Goal: Task Accomplishment & Management: Manage account settings

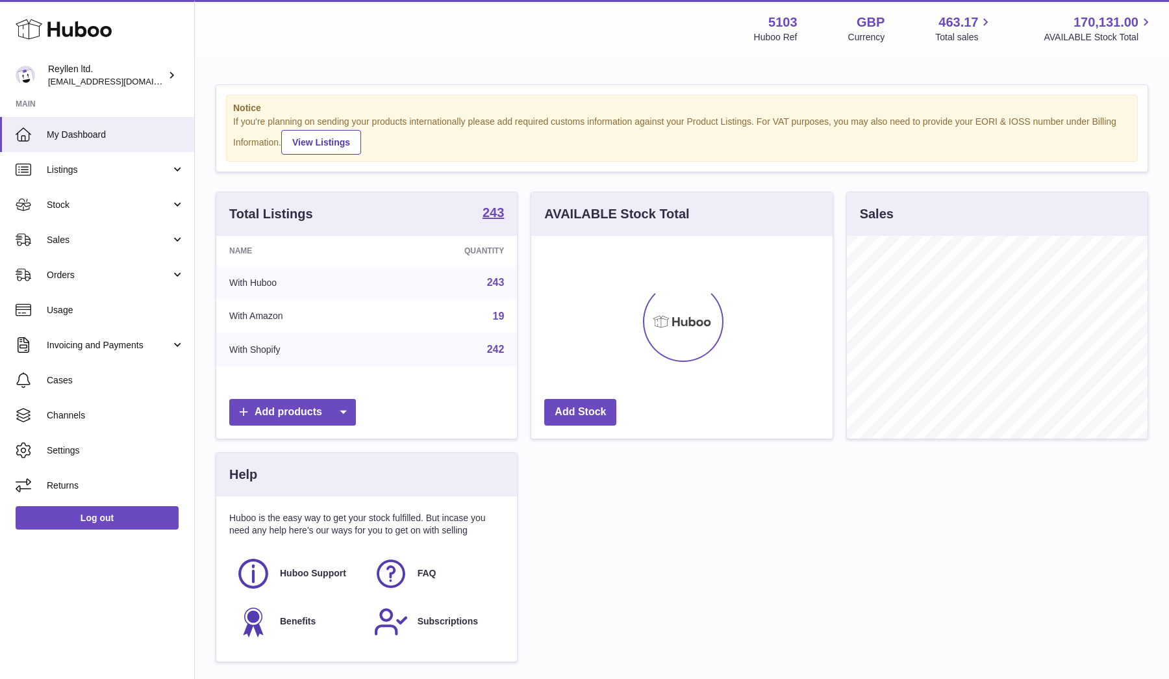
scroll to position [203, 301]
click at [92, 242] on span "Sales" at bounding box center [109, 240] width 124 height 12
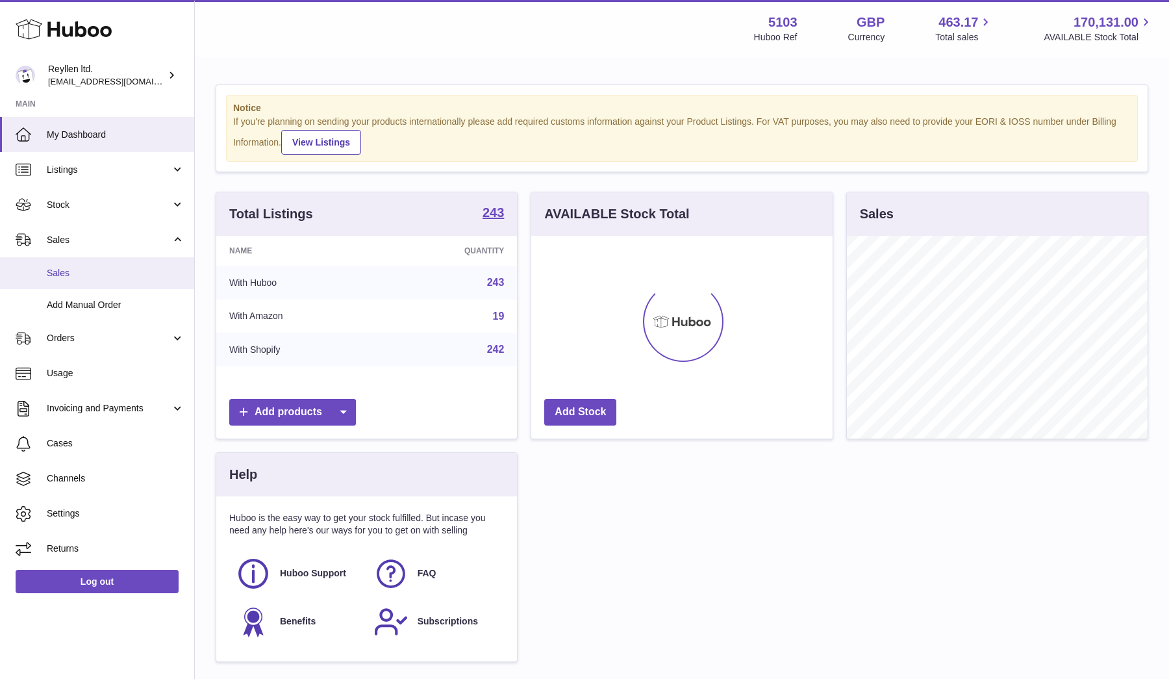
click at [92, 277] on span "Sales" at bounding box center [116, 273] width 138 height 12
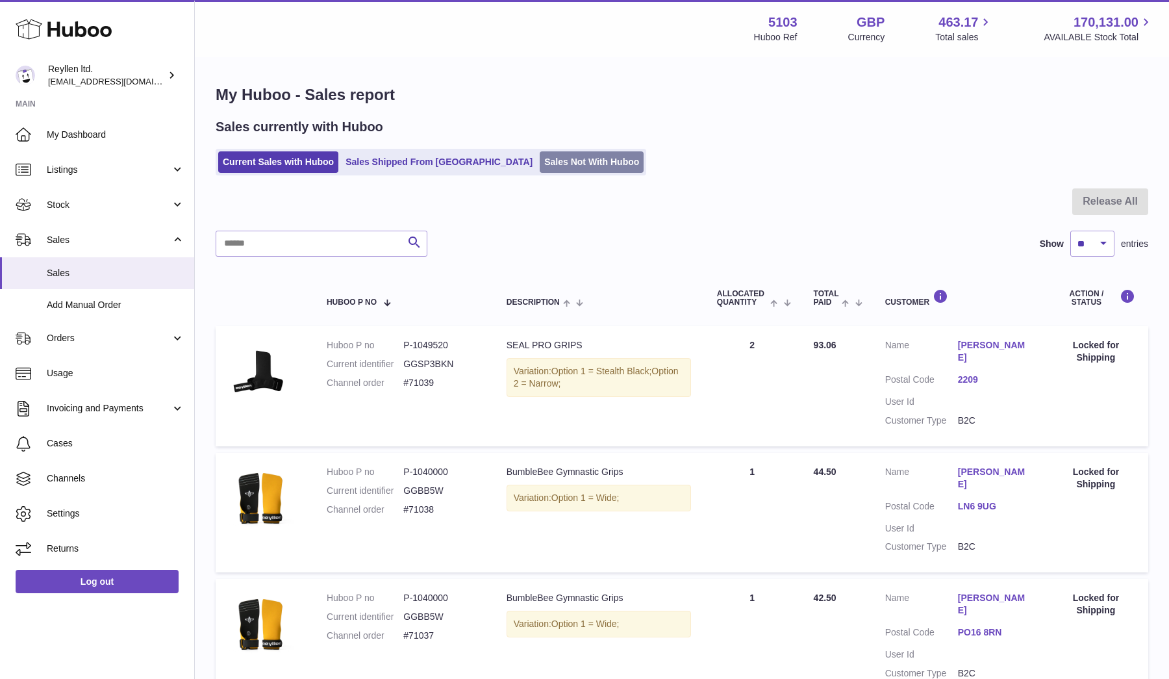
click at [540, 162] on link "Sales Not With Huboo" at bounding box center [592, 161] width 104 height 21
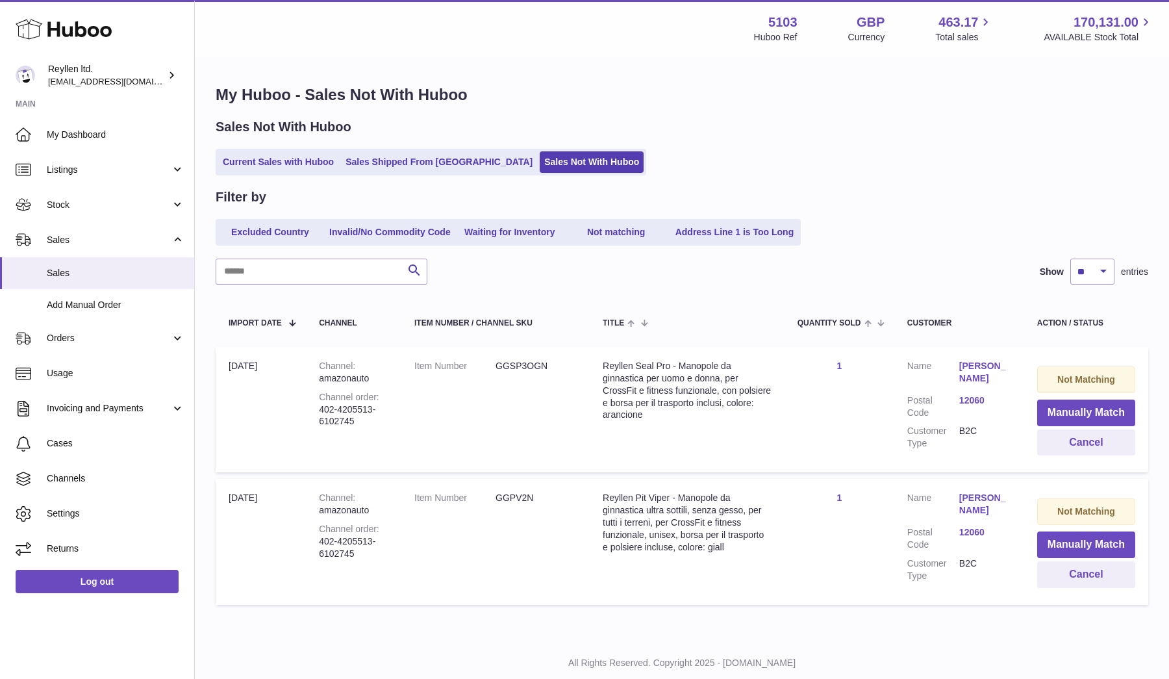
click at [495, 366] on dd "GGSP3OGN" at bounding box center [535, 366] width 81 height 12
copy dd "GGSP3OGN"
click at [1103, 416] on button "Manually Match" at bounding box center [1086, 412] width 98 height 27
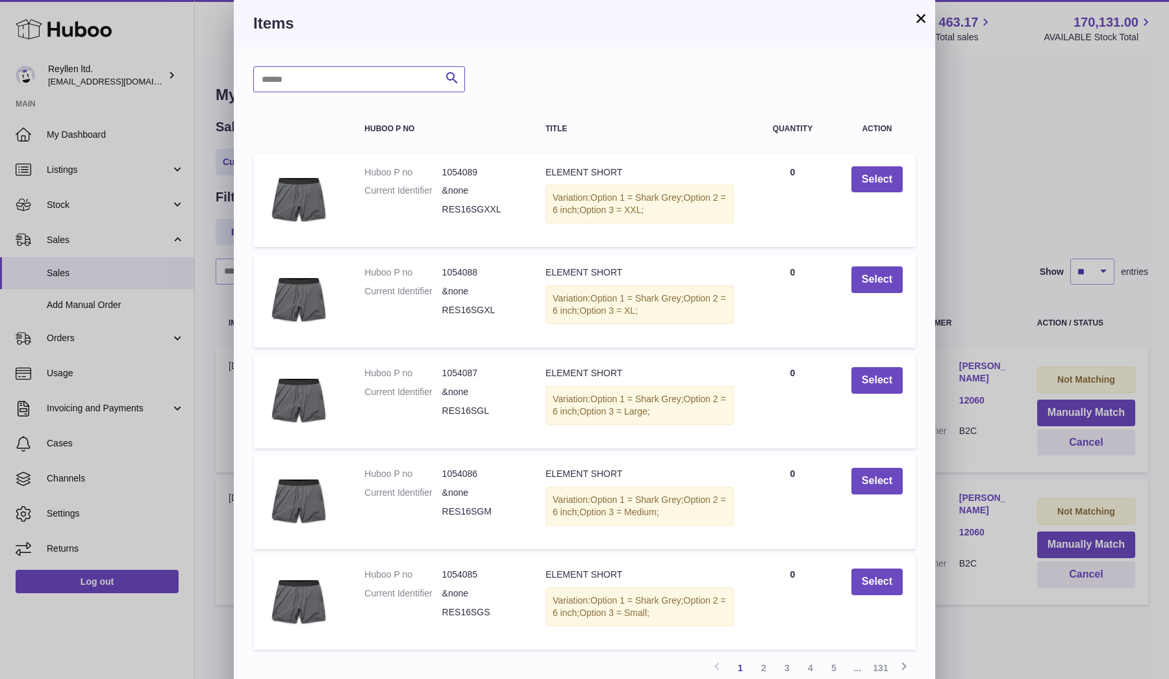
click at [316, 72] on input "text" at bounding box center [359, 79] width 212 height 26
paste input "********"
type input "********"
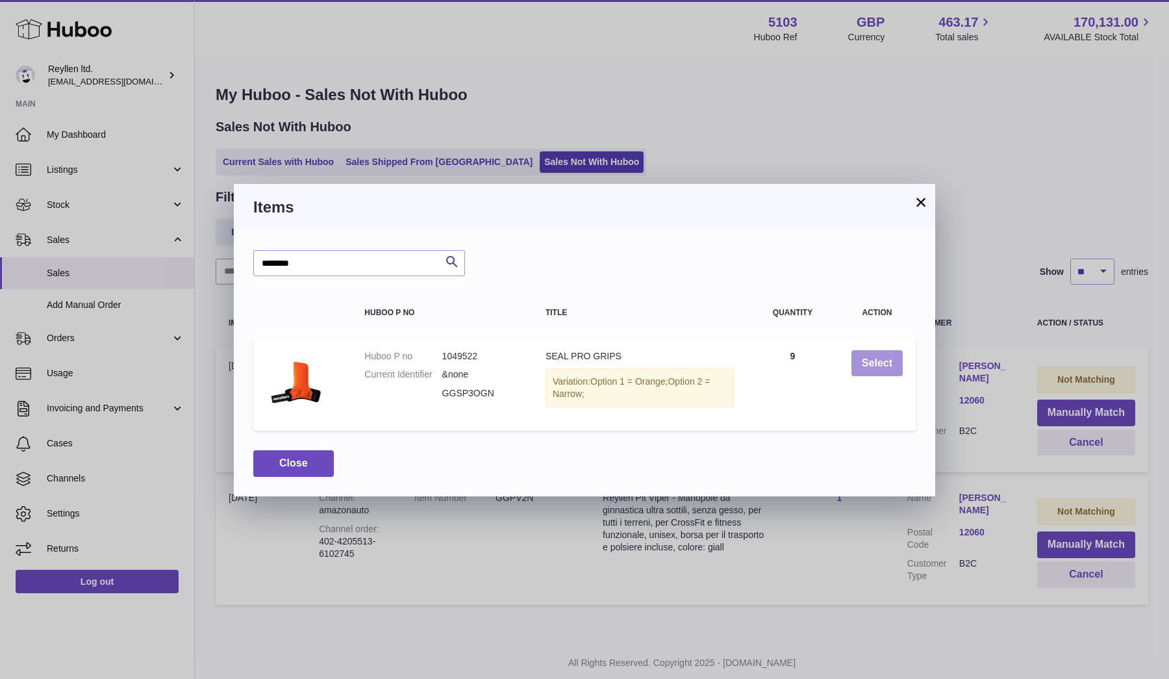
click at [893, 360] on button "Select" at bounding box center [876, 363] width 51 height 27
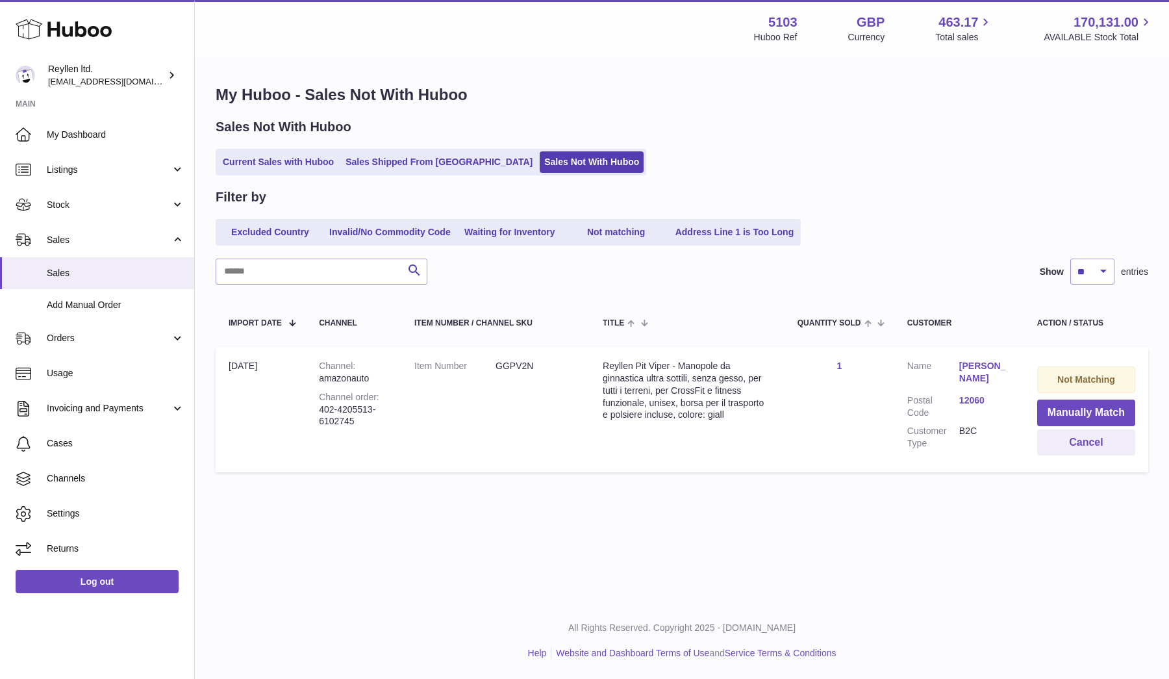
click at [495, 362] on dd "GGPV2N" at bounding box center [535, 366] width 81 height 12
copy dd "GGPV2N"
click at [1049, 410] on button "Manually Match" at bounding box center [1086, 412] width 98 height 27
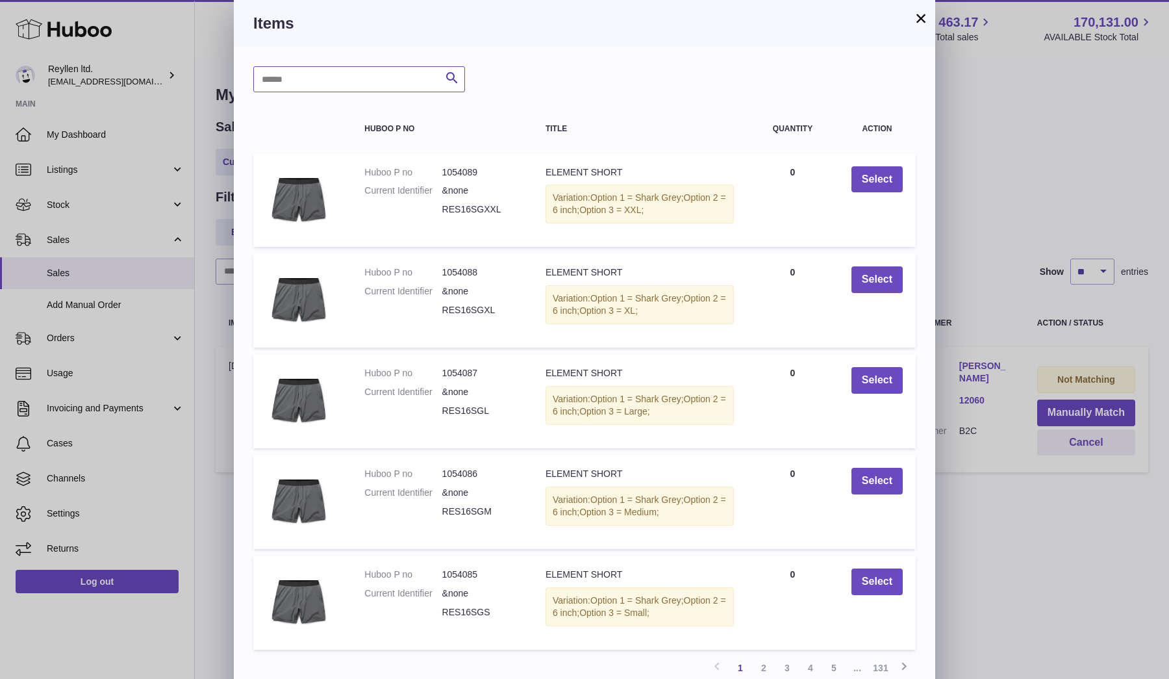
click at [305, 74] on input "text" at bounding box center [359, 79] width 212 height 26
paste input "******"
type input "******"
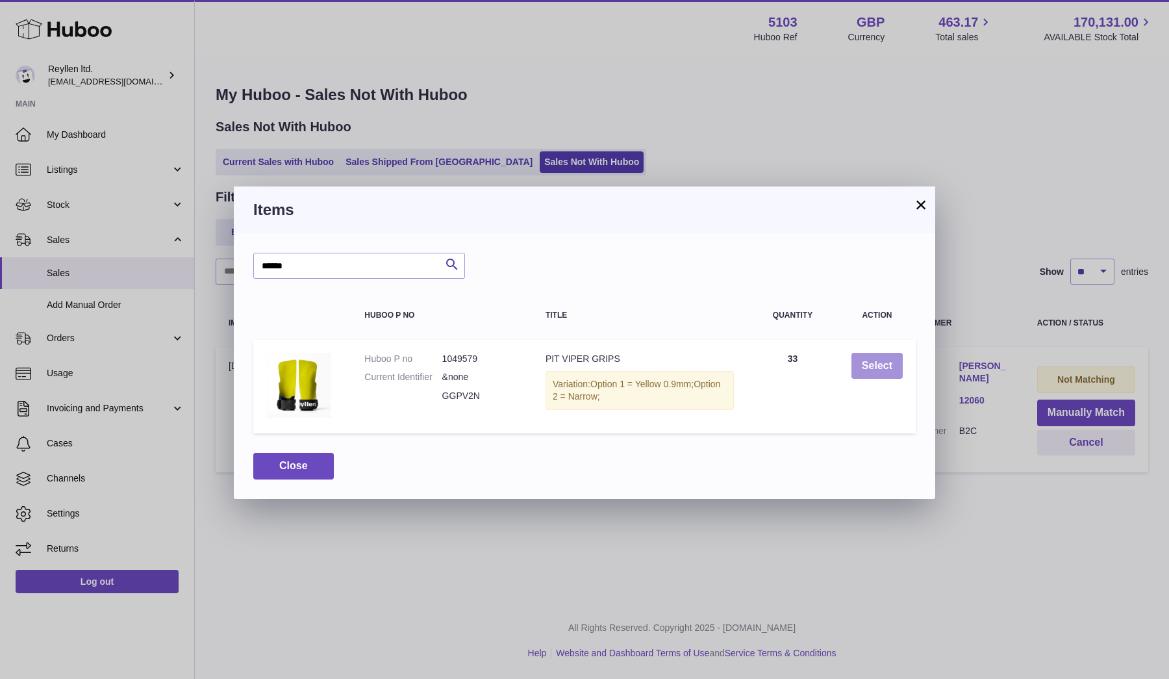
click at [866, 365] on button "Select" at bounding box center [876, 366] width 51 height 27
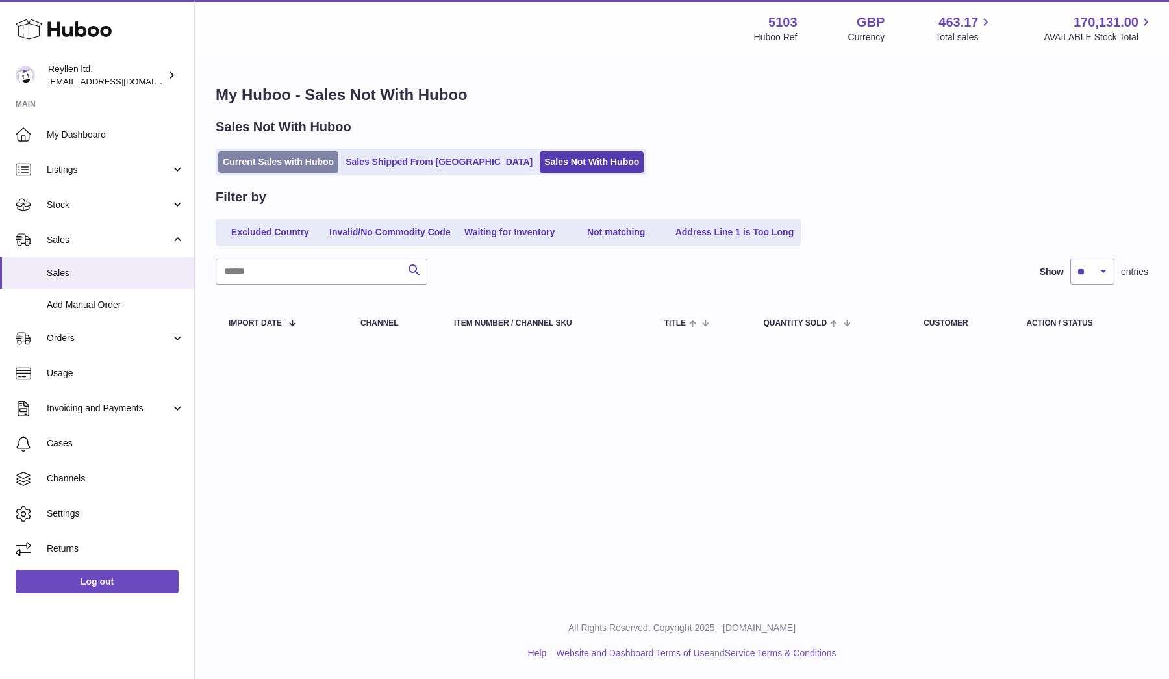
click at [246, 163] on link "Current Sales with Huboo" at bounding box center [278, 161] width 120 height 21
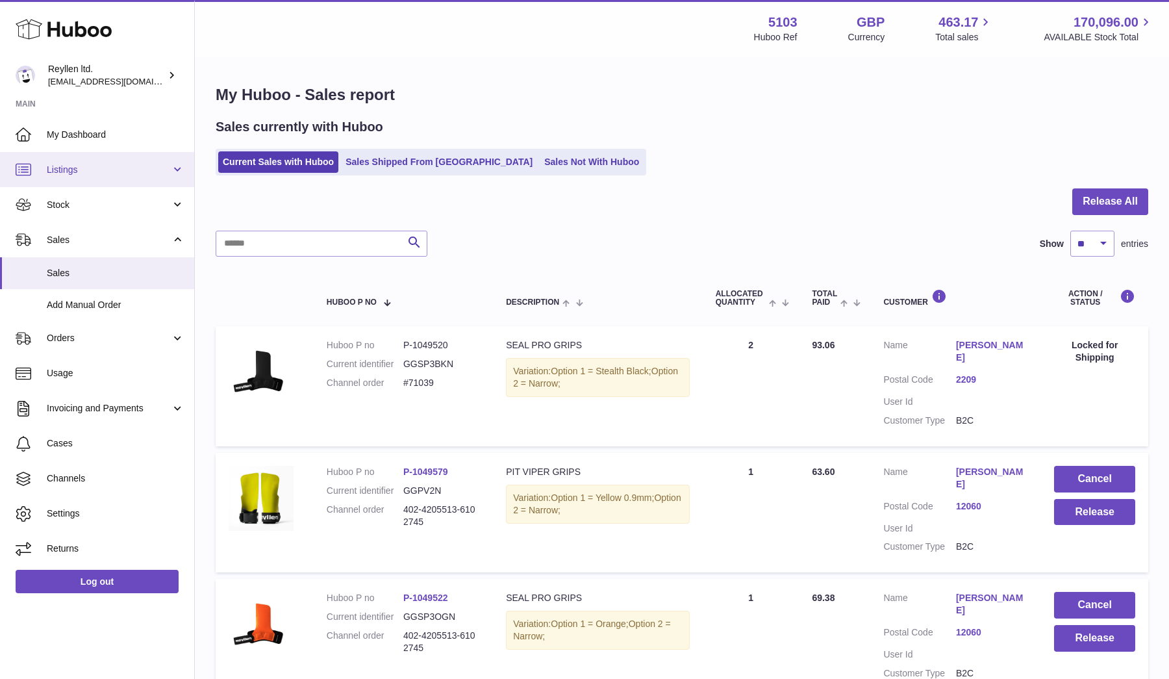
click at [64, 175] on link "Listings" at bounding box center [97, 169] width 194 height 35
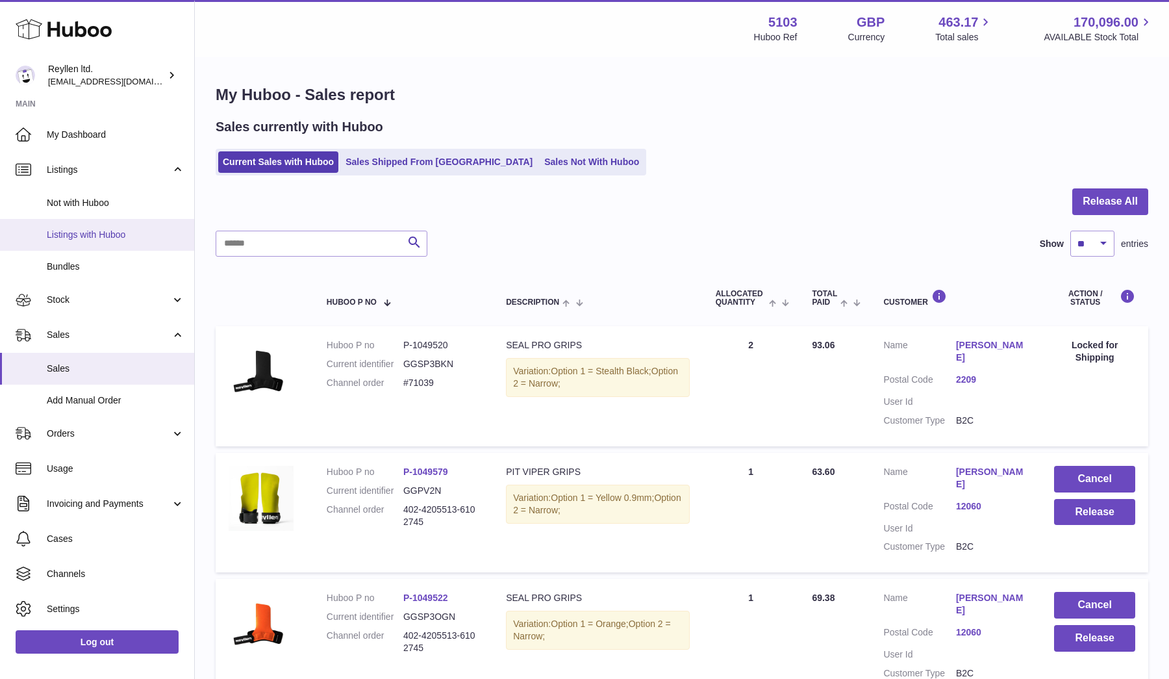
click at [68, 233] on span "Listings with Huboo" at bounding box center [116, 235] width 138 height 12
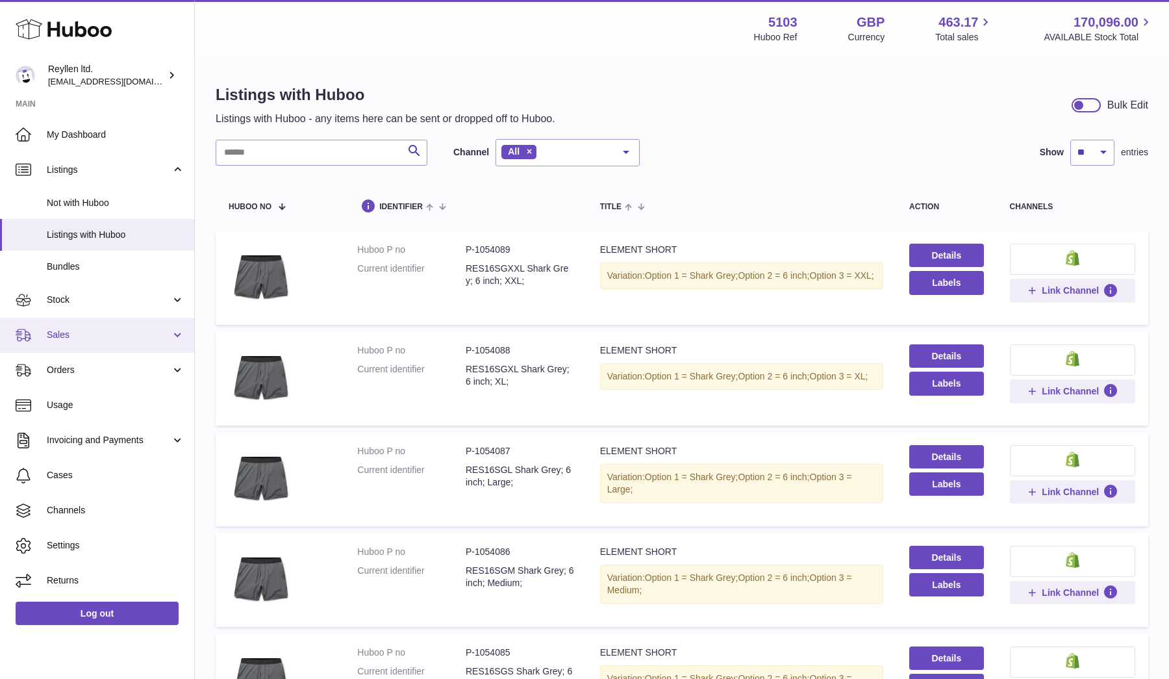
click at [74, 322] on link "Sales" at bounding box center [97, 335] width 194 height 35
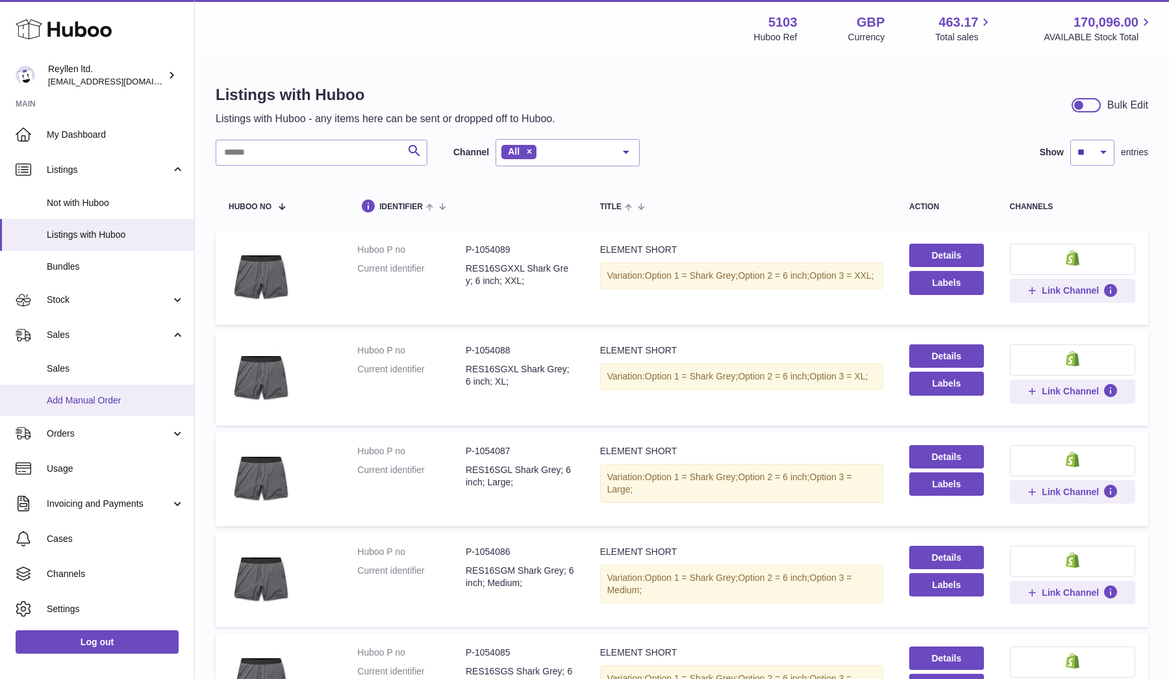
click at [73, 384] on link "Add Manual Order" at bounding box center [97, 400] width 194 height 32
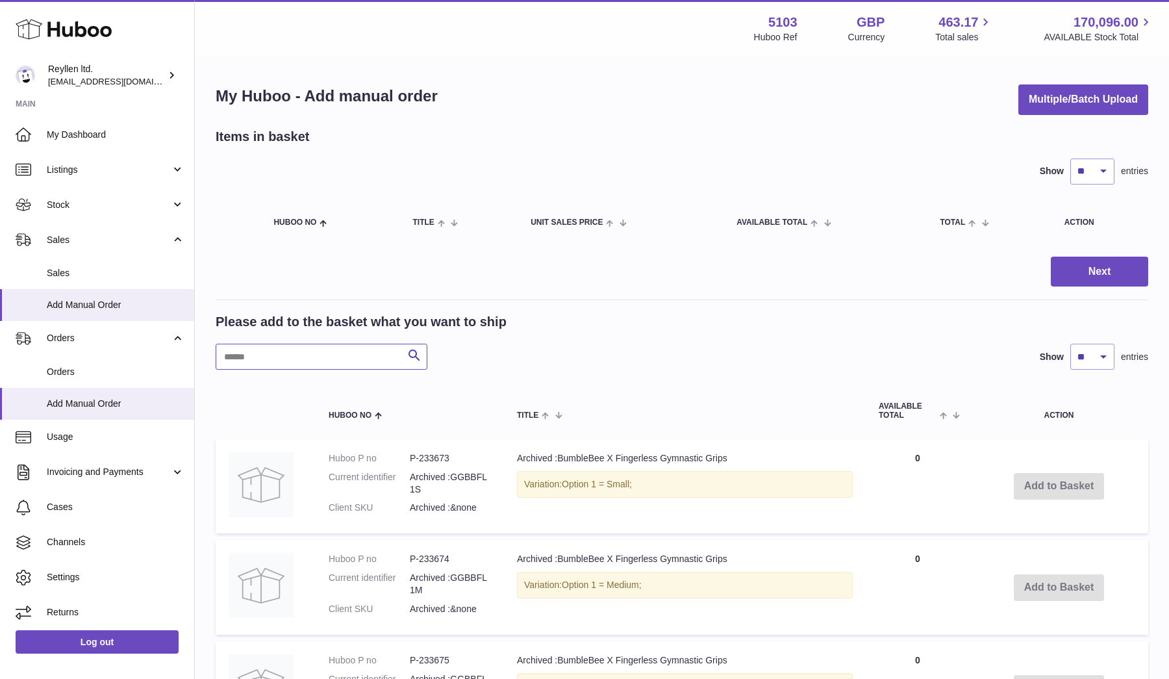
click at [285, 351] on input "text" at bounding box center [322, 356] width 212 height 26
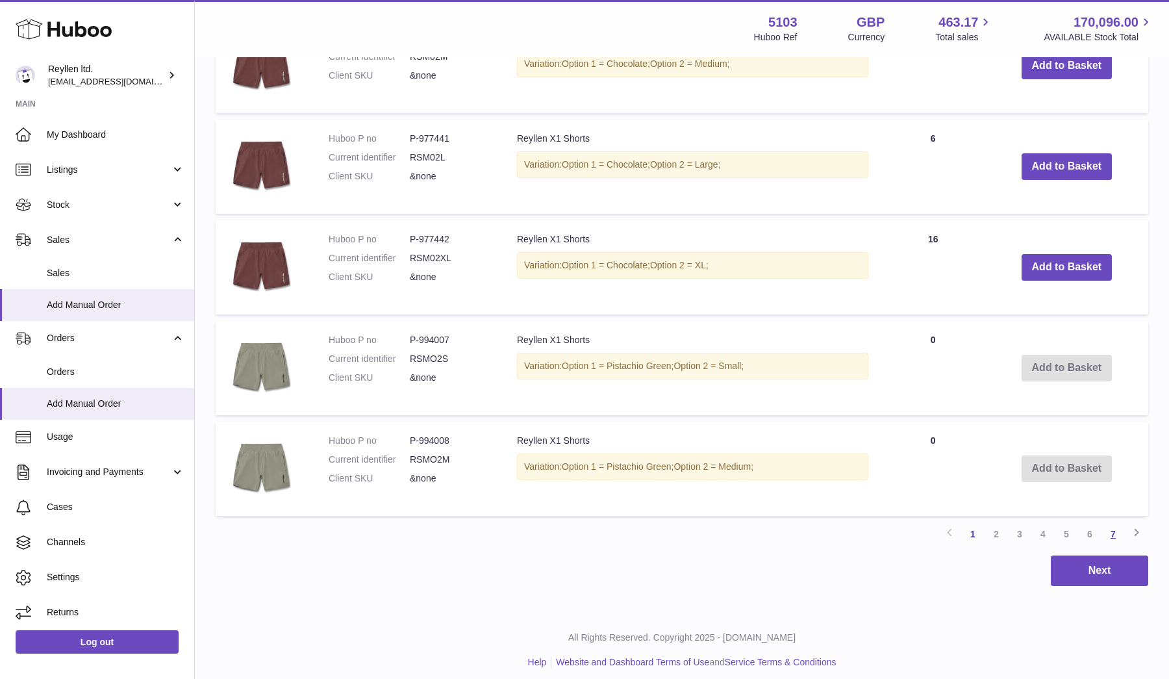
type input "*****"
click at [1116, 526] on link "7" at bounding box center [1112, 533] width 23 height 23
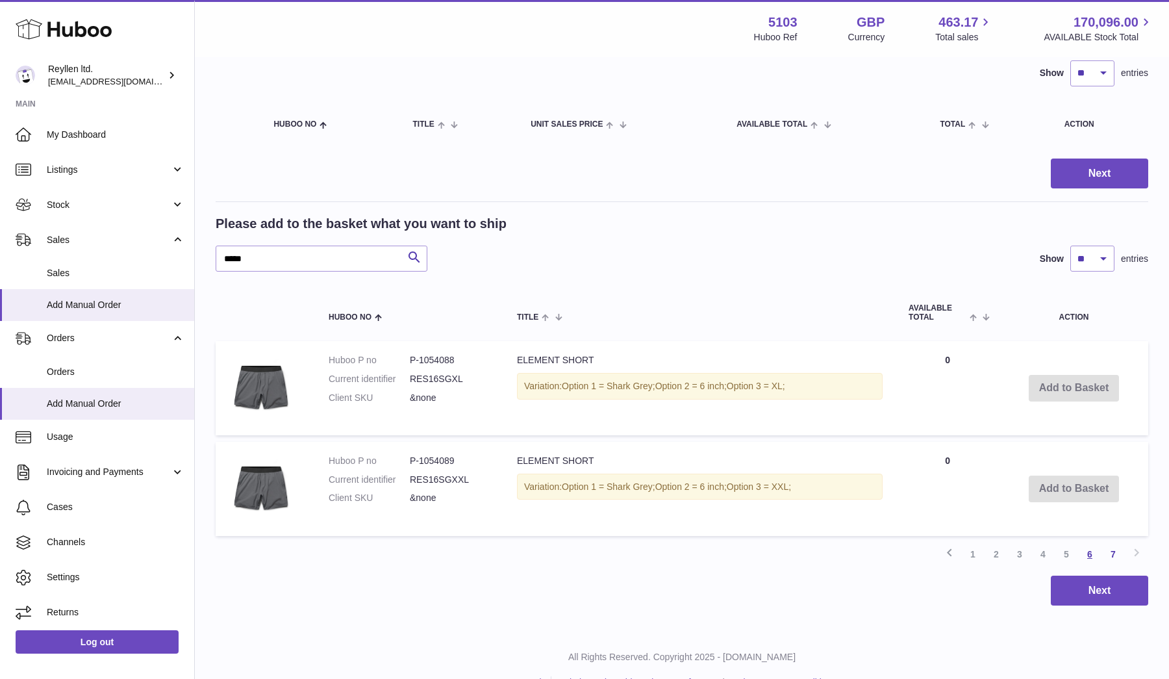
click at [1092, 551] on link "6" at bounding box center [1089, 553] width 23 height 23
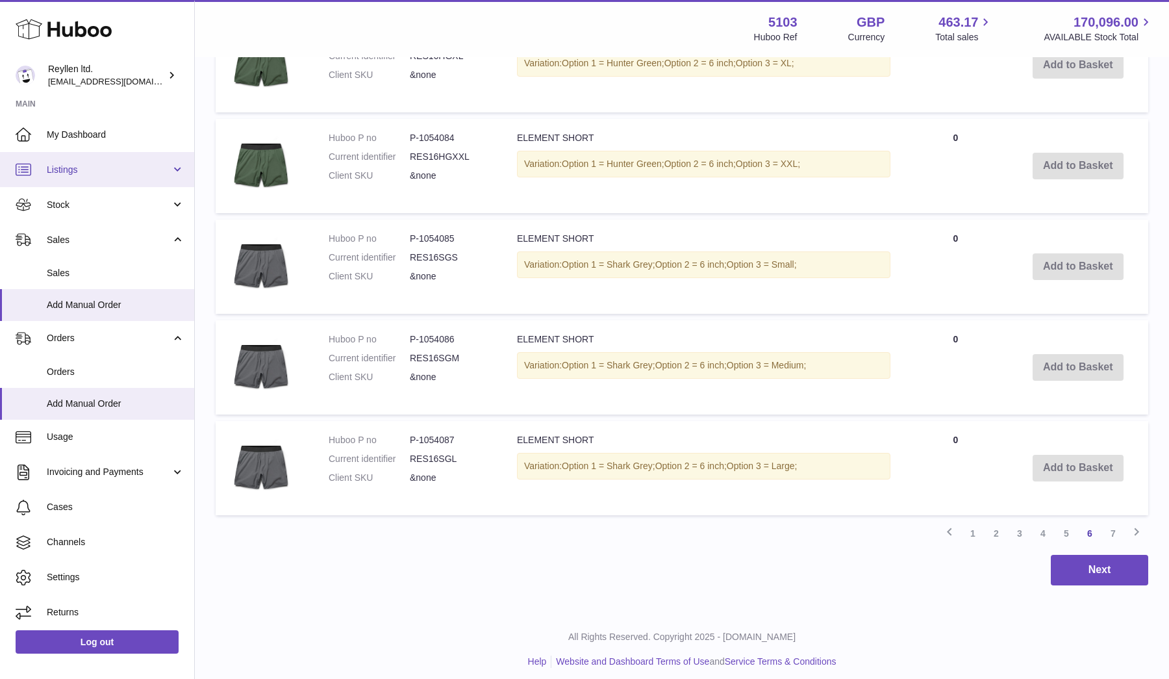
scroll to position [923, 0]
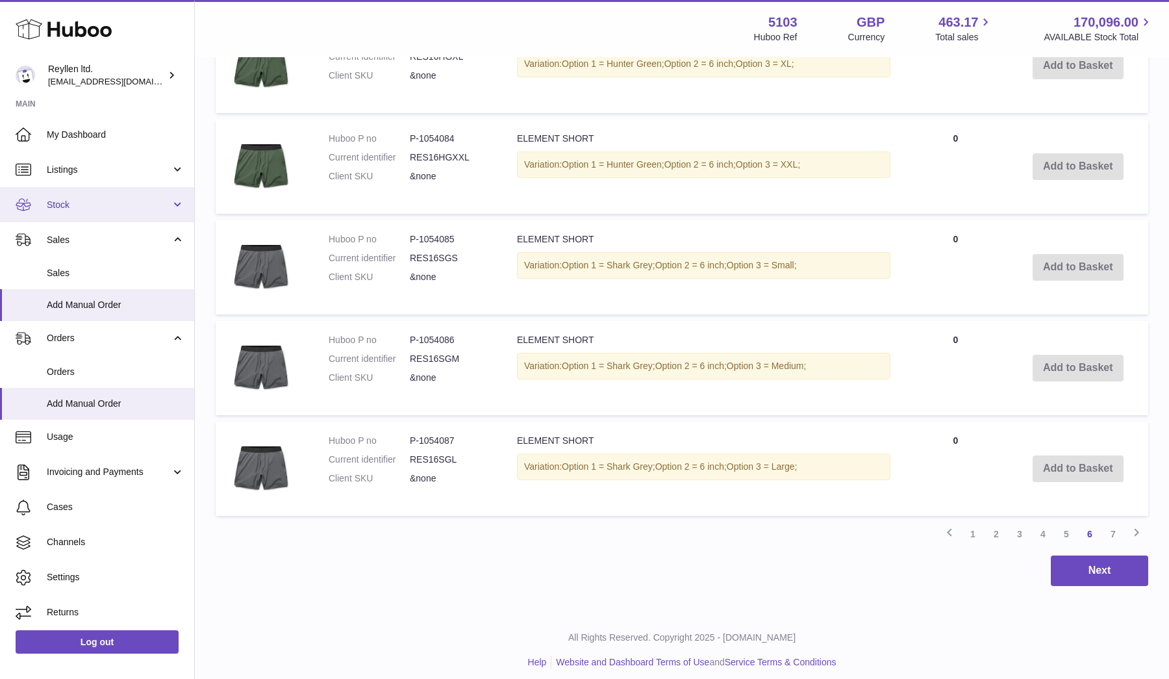
click at [73, 202] on span "Stock" at bounding box center [109, 205] width 124 height 12
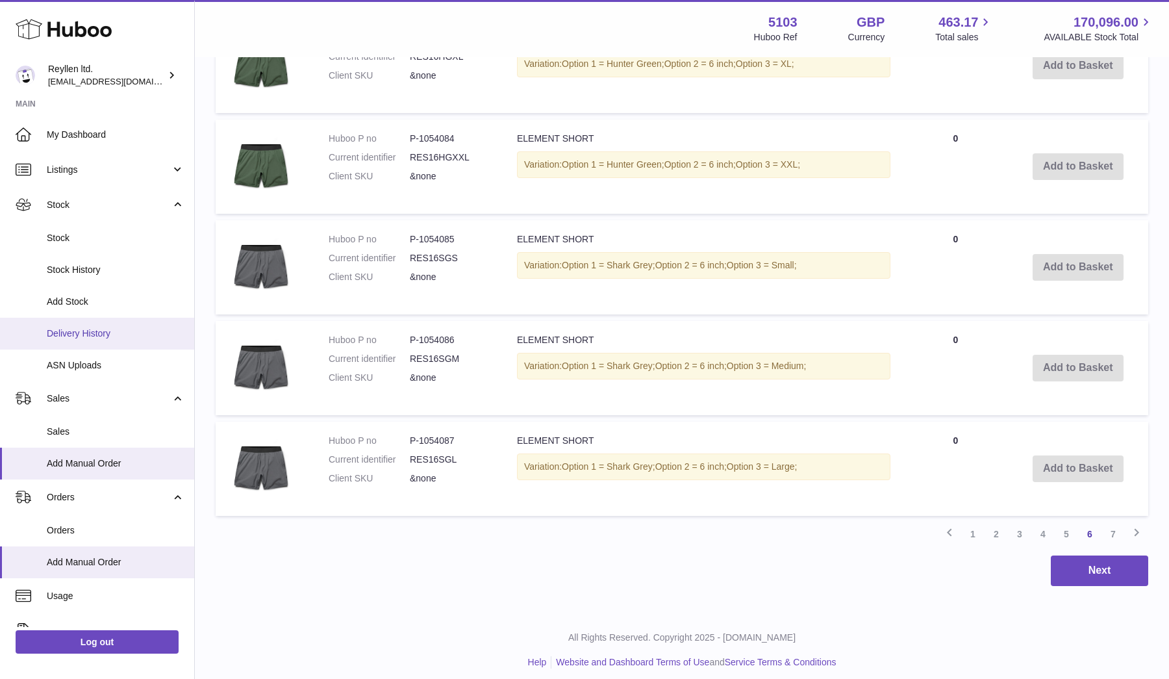
click at [73, 332] on span "Delivery History" at bounding box center [116, 333] width 138 height 12
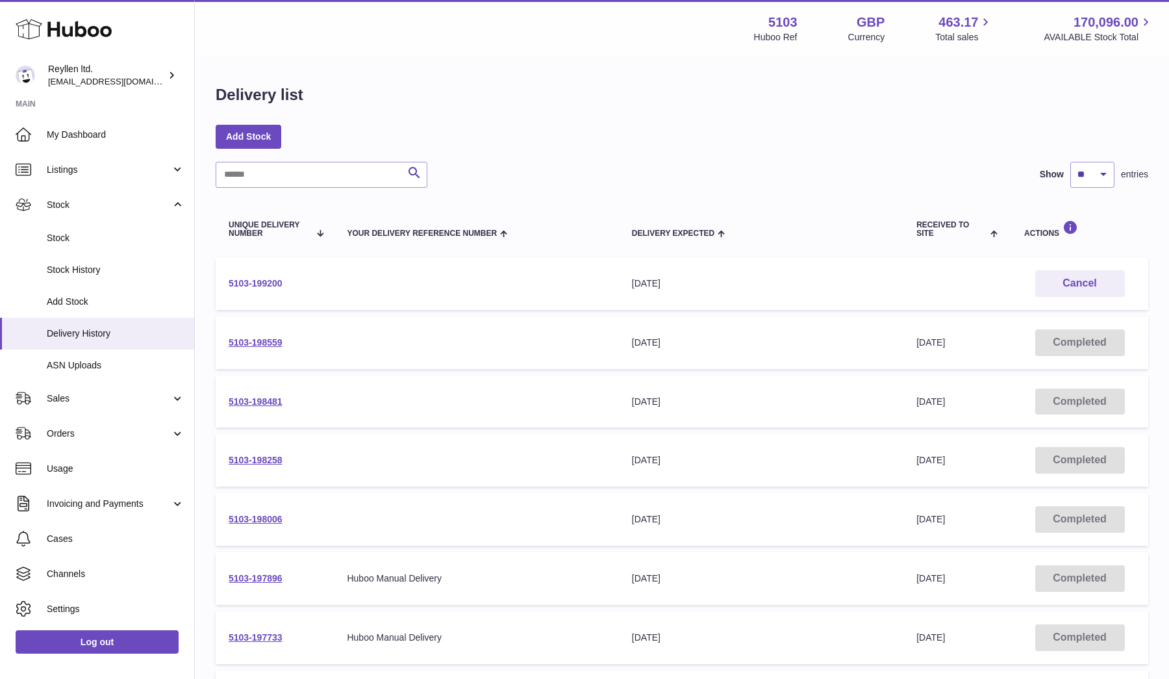
click at [249, 280] on link "5103-199200" at bounding box center [256, 283] width 54 height 10
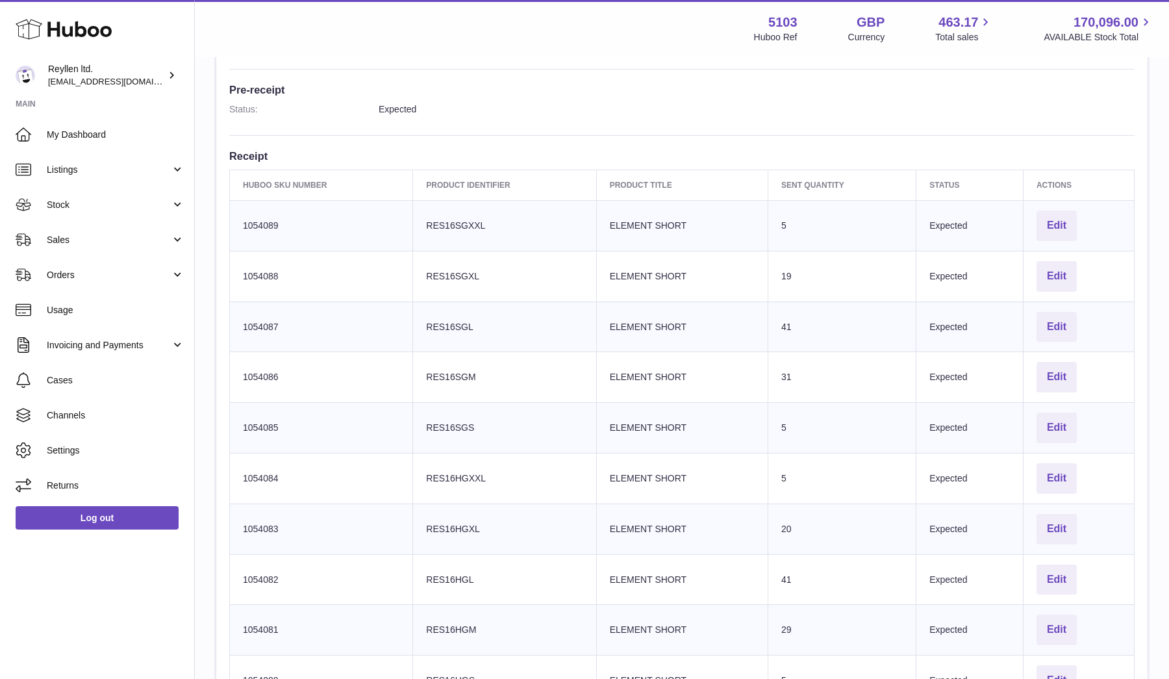
scroll to position [258, 0]
